Goal: Navigation & Orientation: Find specific page/section

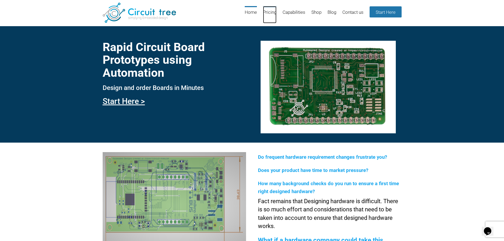
click at [271, 13] on link "Pricing" at bounding box center [269, 14] width 13 height 17
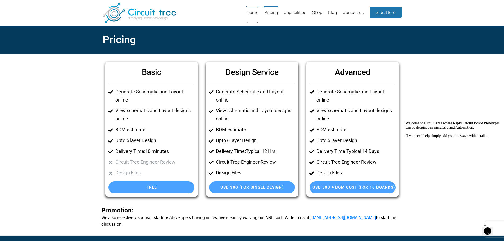
click at [246, 13] on link "Home" at bounding box center [252, 14] width 12 height 17
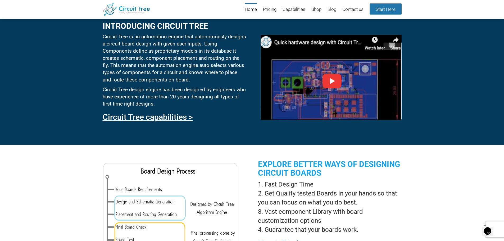
scroll to position [257, 0]
